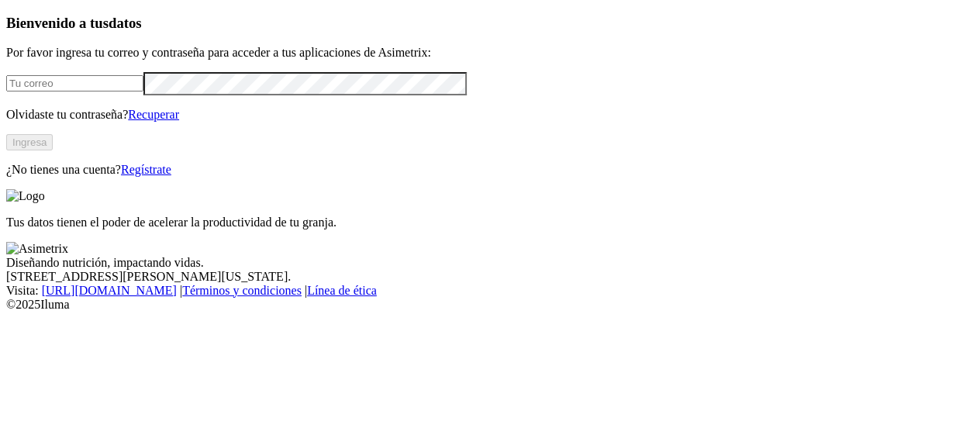
type input "[EMAIL_ADDRESS][PERSON_NAME][DOMAIN_NAME]"
click at [53, 150] on button "Ingresa" at bounding box center [29, 142] width 47 height 16
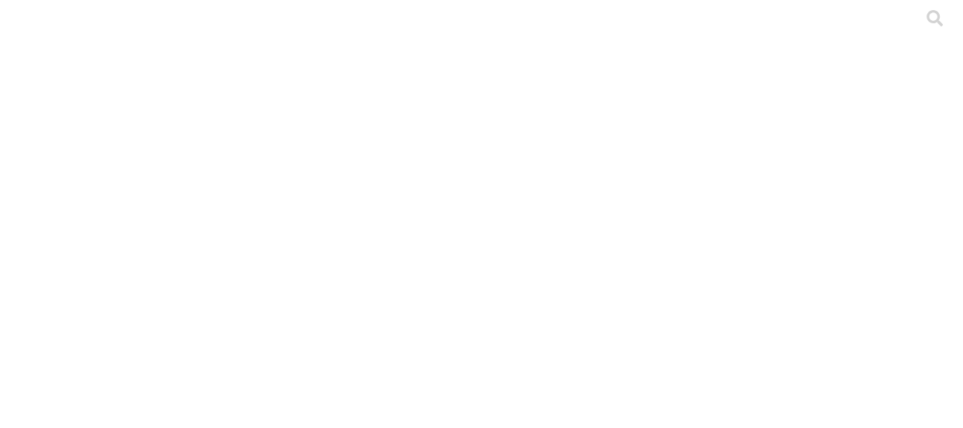
type input "jul25"
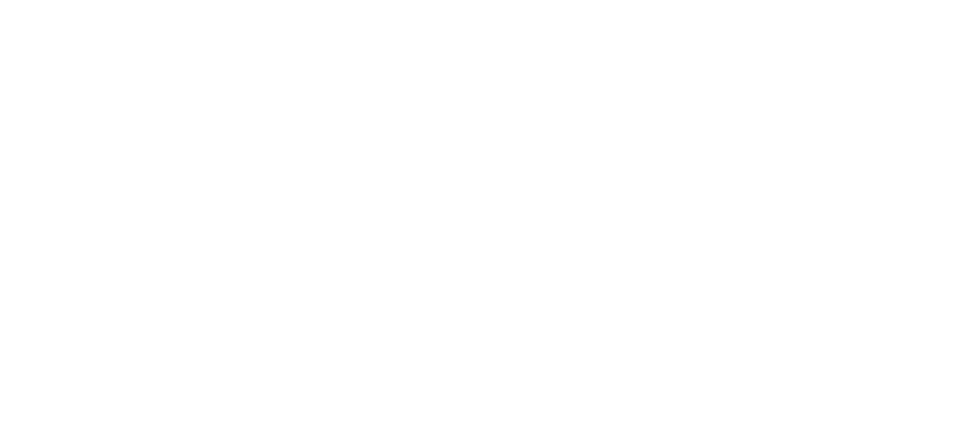
type input "jun25"
